Goal: Find contact information: Find contact information

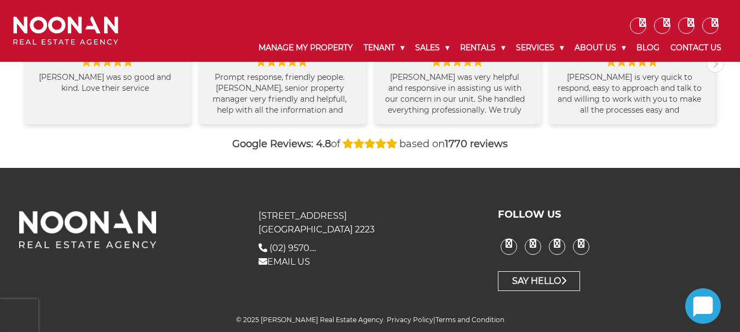
scroll to position [1264, 0]
click at [592, 71] on link "Our Experts" at bounding box center [642, 74] width 131 height 15
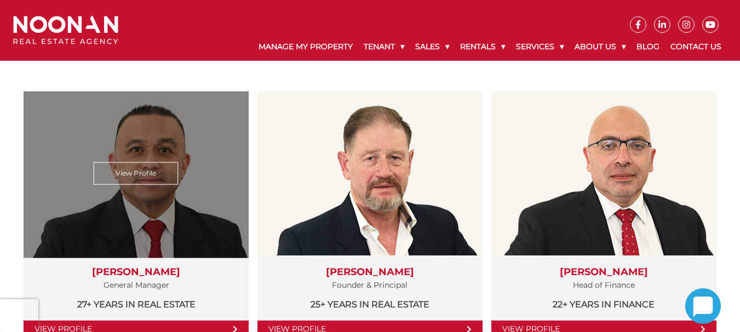
scroll to position [219, 0]
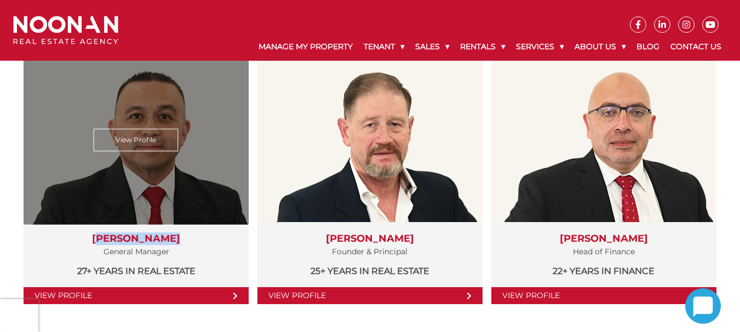
drag, startPoint x: 144, startPoint y: 239, endPoint x: 177, endPoint y: 239, distance: 33.4
click at [177, 239] on h3 "Martin Reyes" at bounding box center [135, 239] width 203 height 12
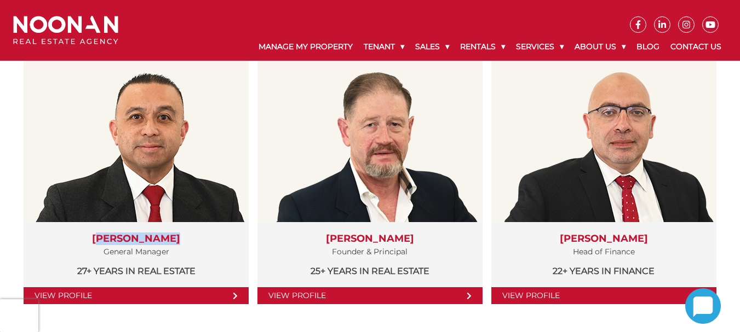
copy h3 "Martin Reyes"
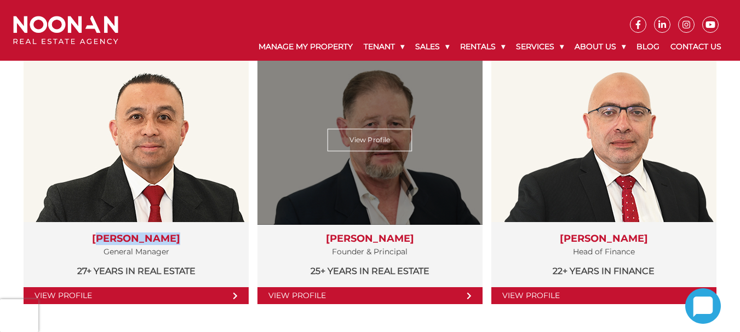
drag, startPoint x: 323, startPoint y: 234, endPoint x: 427, endPoint y: 235, distance: 103.5
click at [427, 235] on h3 "Michael Noonan" at bounding box center [369, 239] width 203 height 12
copy h3 "Michael Noonan"
drag, startPoint x: 326, startPoint y: 246, endPoint x: 414, endPoint y: 252, distance: 88.4
click at [414, 252] on p "Founder & Principal" at bounding box center [369, 252] width 203 height 14
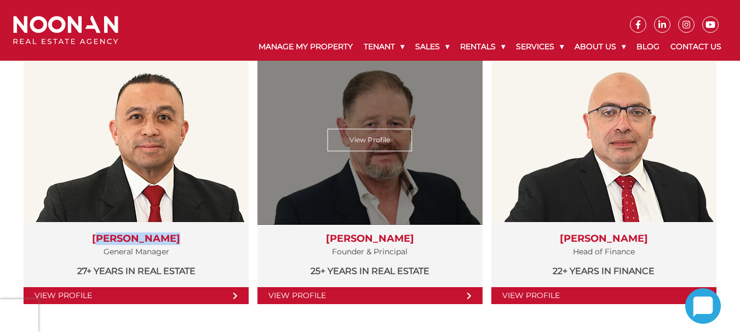
copy p "Founder & Principal"
